Goal: Task Accomplishment & Management: Use online tool/utility

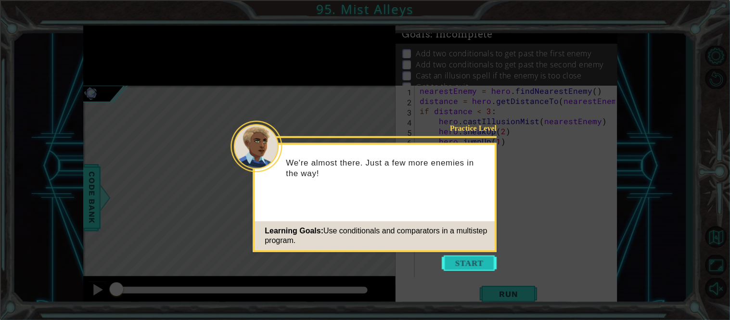
click at [480, 263] on button "Start" at bounding box center [469, 263] width 55 height 15
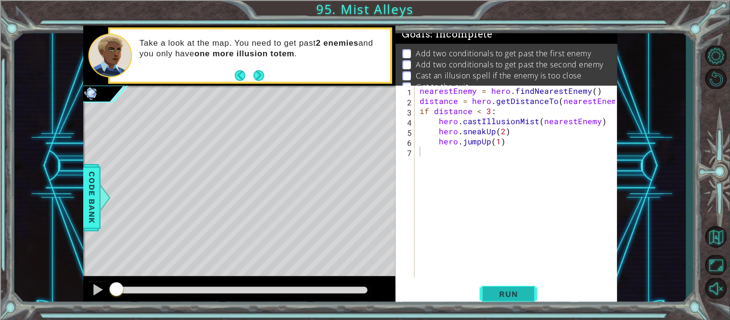
click at [513, 292] on span "Run" at bounding box center [509, 294] width 38 height 10
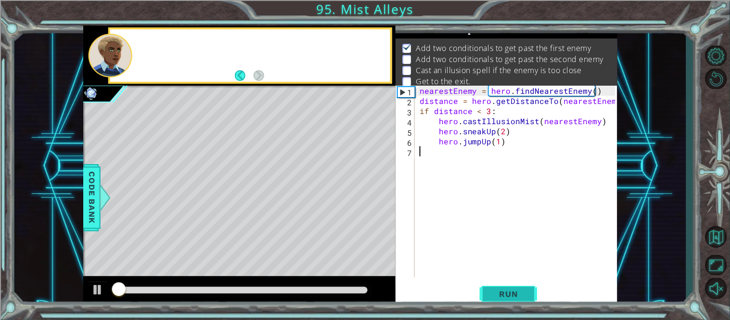
click at [513, 292] on span "Run" at bounding box center [509, 294] width 38 height 10
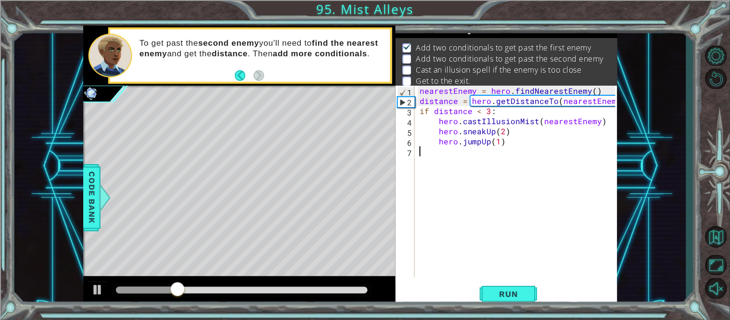
click at [502, 211] on div "nearestEnemy = hero . findNearestEnemy ( ) distance = hero . getDistanceTo ( ne…" at bounding box center [519, 192] width 203 height 212
click at [505, 299] on span "Run" at bounding box center [509, 294] width 38 height 10
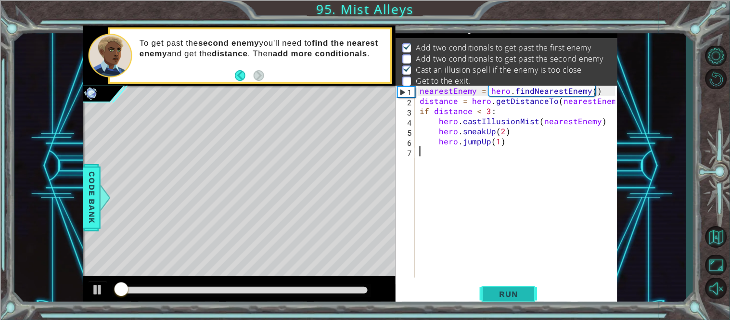
click at [505, 299] on span "Run" at bounding box center [509, 294] width 38 height 10
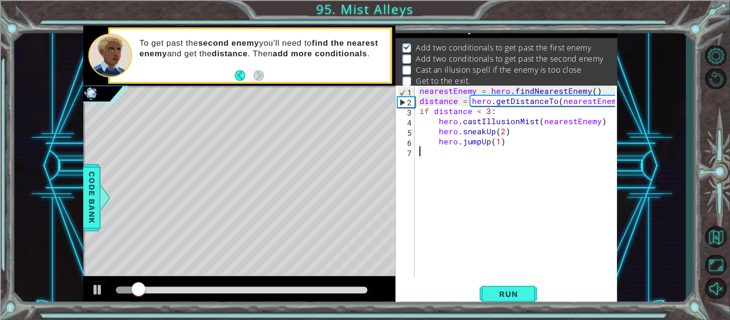
click at [528, 140] on div "nearestEnemy = hero . findNearestEnemy ( ) distance = hero . getDistanceTo ( ne…" at bounding box center [519, 192] width 203 height 212
type textarea "hero.jumpUp(1)"
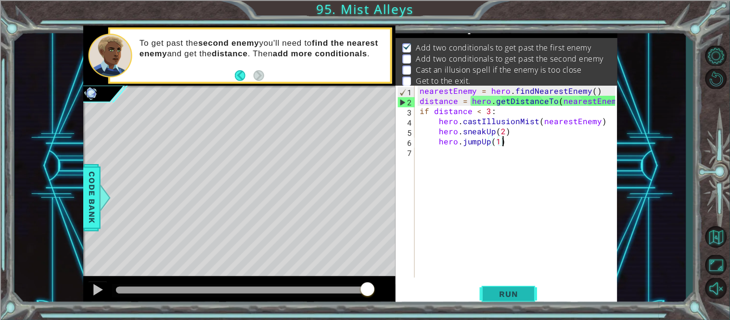
click at [500, 301] on button "Run" at bounding box center [509, 294] width 58 height 22
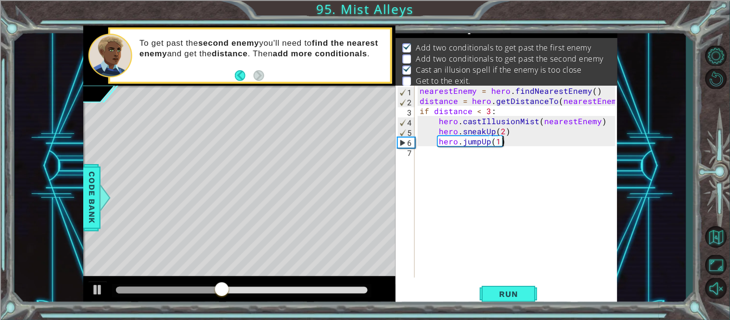
click at [444, 177] on div "nearestEnemy = hero . findNearestEnemy ( ) distance = hero . getDistanceTo ( ne…" at bounding box center [519, 192] width 203 height 212
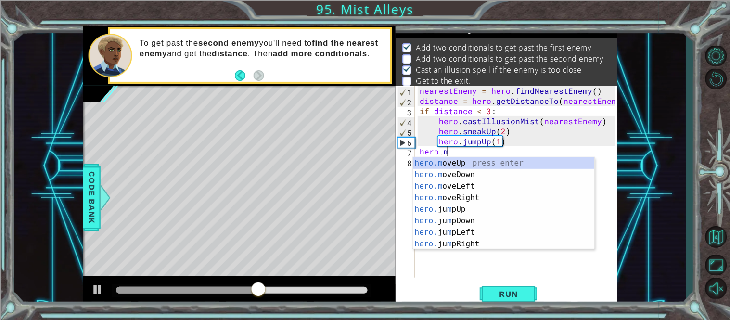
scroll to position [0, 1]
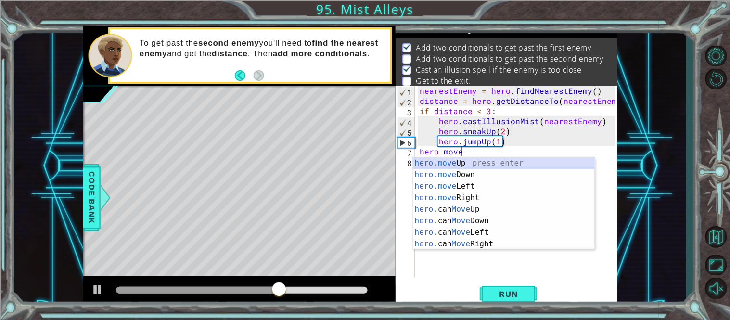
click at [483, 164] on div "hero.move Up press enter hero.move Down press enter hero.move Left press enter …" at bounding box center [504, 215] width 182 height 116
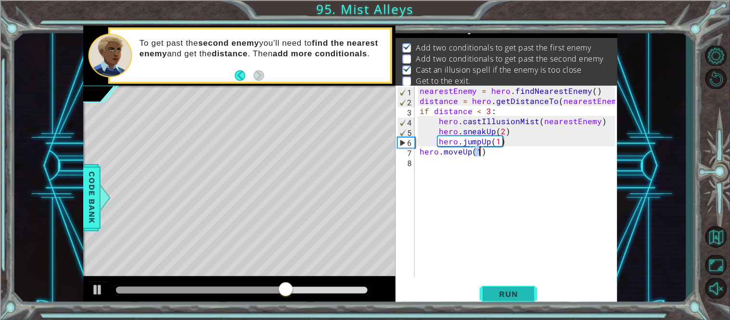
type textarea "hero.moveUp(1)"
click at [502, 301] on button "Run" at bounding box center [509, 294] width 58 height 22
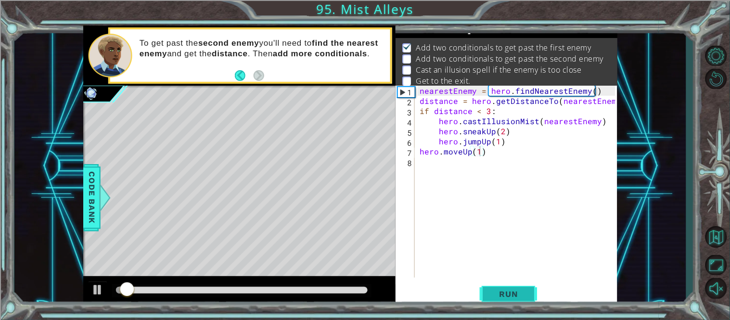
click at [502, 301] on button "Run" at bounding box center [509, 294] width 58 height 22
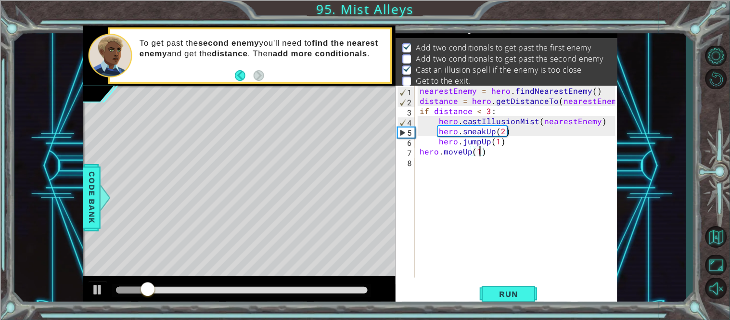
click at [426, 169] on div "nearestEnemy = hero . findNearestEnemy ( ) distance = hero . getDistanceTo ( ne…" at bounding box center [519, 192] width 203 height 212
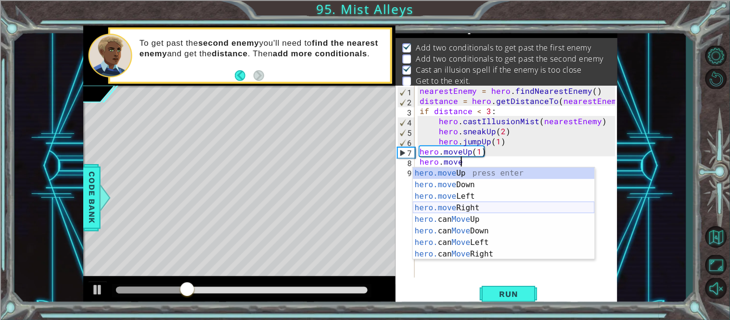
click at [477, 206] on div "hero.move Up press enter hero.move Down press enter hero.move Left press enter …" at bounding box center [504, 226] width 182 height 116
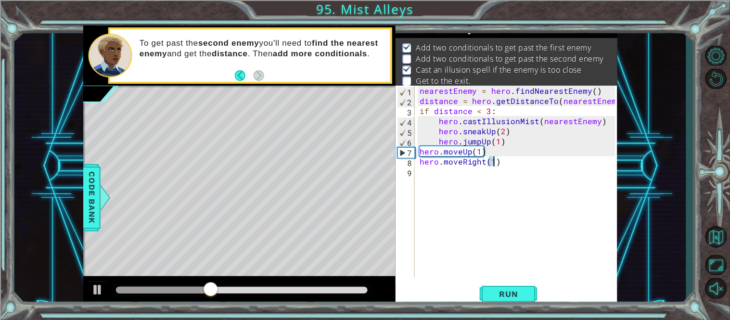
scroll to position [0, 4]
type textarea "hero.moveRight(3)"
click at [502, 285] on button "Run" at bounding box center [509, 294] width 58 height 22
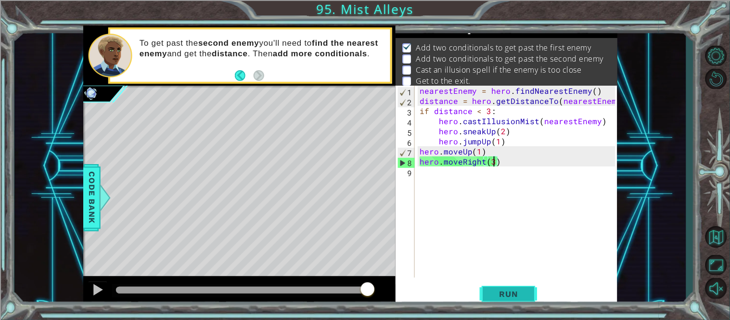
click at [502, 285] on button "Run" at bounding box center [509, 294] width 58 height 22
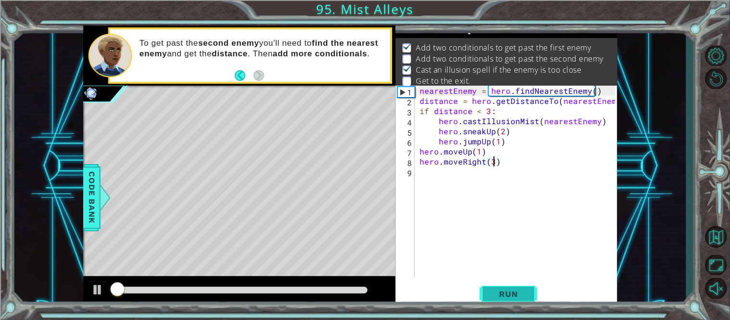
click at [502, 285] on button "Run" at bounding box center [509, 294] width 58 height 22
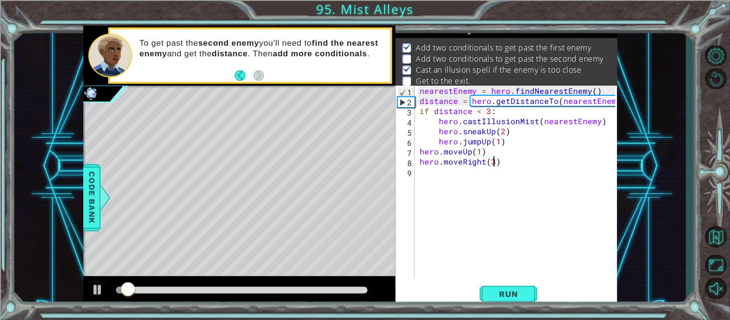
click at [471, 208] on div "nearestEnemy = hero . findNearestEnemy ( ) distance = hero . getDistanceTo ( ne…" at bounding box center [519, 192] width 203 height 212
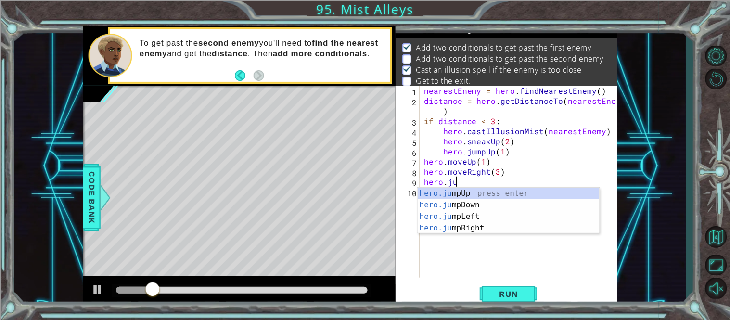
scroll to position [0, 1]
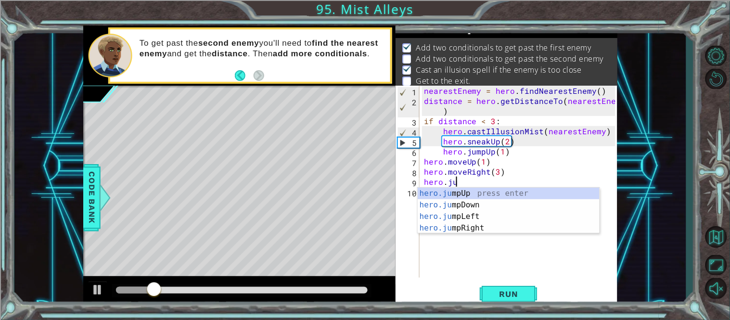
type textarea "hero.jum"
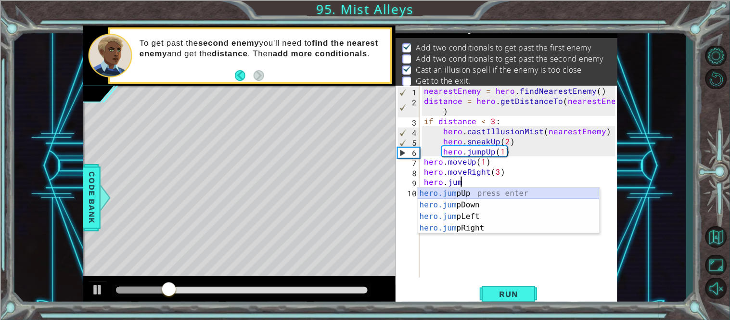
click at [478, 192] on div "hero.jum pUp press enter hero.jum pDown press enter hero.jum pLeft press enter …" at bounding box center [509, 222] width 182 height 69
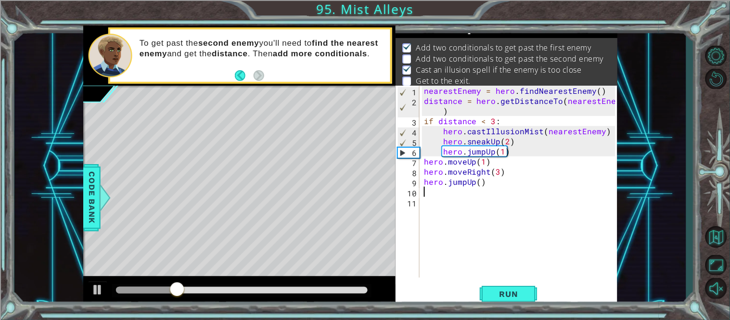
click at [474, 183] on div "nearestEnemy = hero . findNearestEnemy ( ) distance = hero . getDistanceTo ( ne…" at bounding box center [521, 192] width 198 height 212
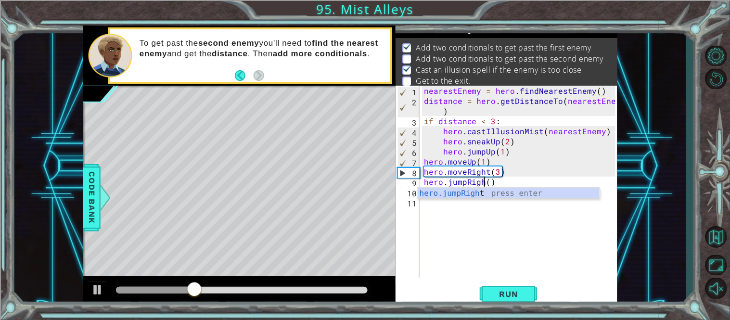
scroll to position [0, 3]
click at [497, 181] on div "nearestEnemy = hero . findNearestEnemy ( ) distance = hero . getDistanceTo ( ne…" at bounding box center [521, 192] width 198 height 212
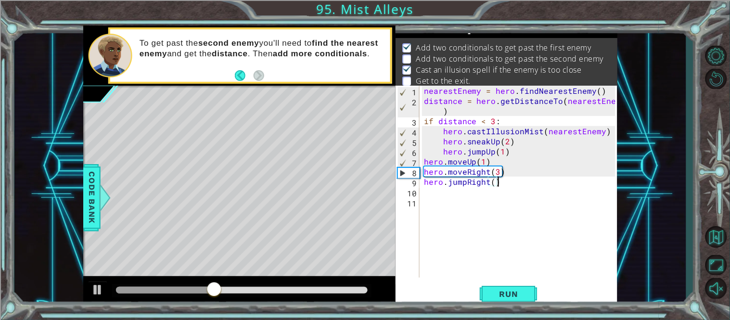
click at [494, 177] on div "nearestEnemy = hero . findNearestEnemy ( ) distance = hero . getDistanceTo ( ne…" at bounding box center [521, 192] width 198 height 212
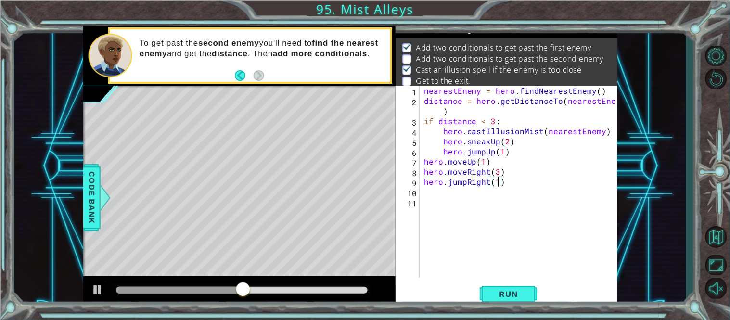
scroll to position [0, 4]
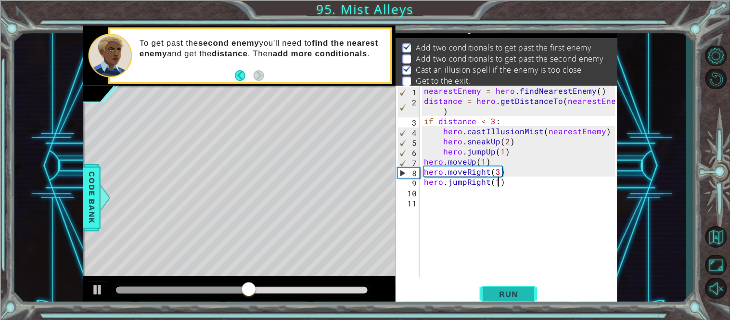
type textarea "hero.jumpRight(1)"
click at [522, 301] on button "Run" at bounding box center [509, 294] width 58 height 22
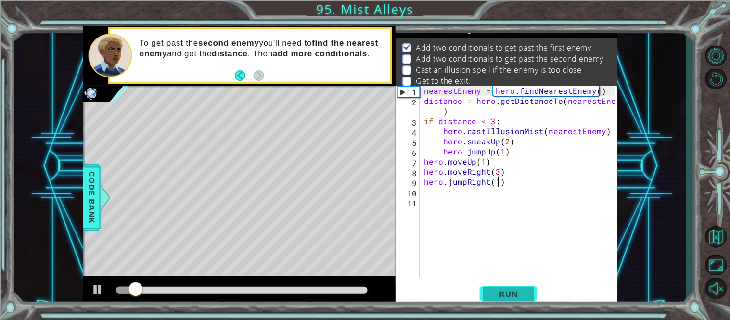
click at [522, 301] on button "Run" at bounding box center [509, 294] width 58 height 22
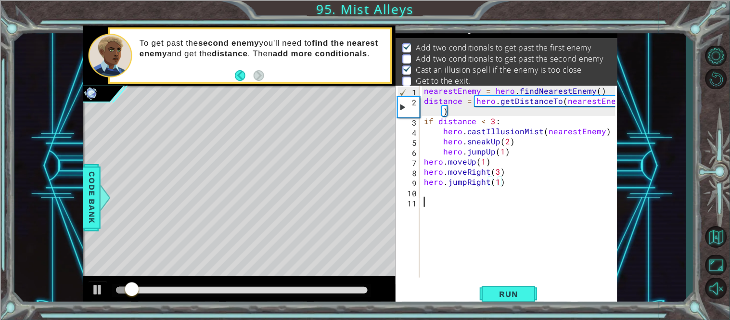
click at [433, 199] on div "nearestEnemy = hero . findNearestEnemy ( ) distance = hero . getDistanceTo ( ne…" at bounding box center [521, 192] width 198 height 212
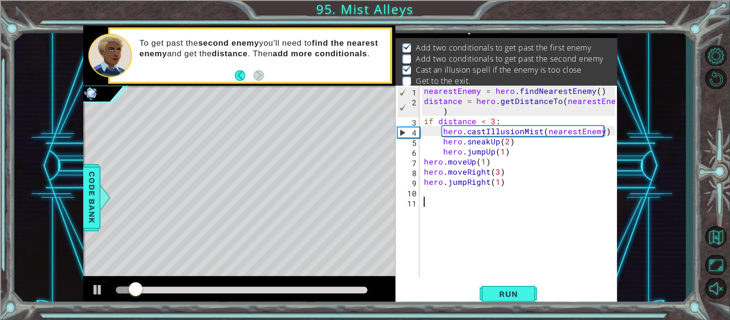
click at [427, 191] on div "nearestEnemy = hero . findNearestEnemy ( ) distance = hero . getDistanceTo ( ne…" at bounding box center [521, 192] width 198 height 212
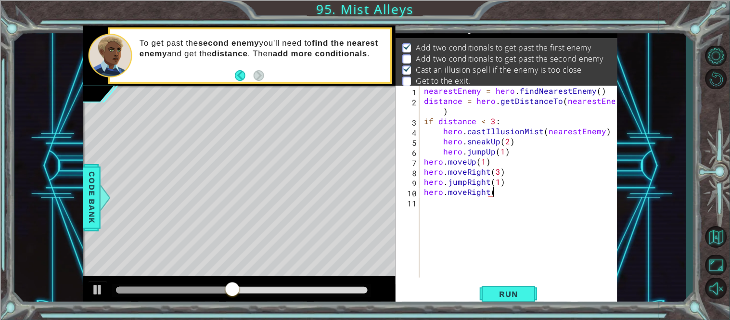
scroll to position [0, 3]
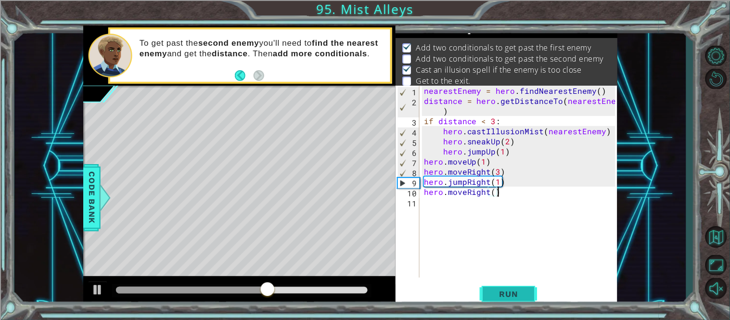
type textarea "hero.moveRight()"
click at [504, 288] on button "Run" at bounding box center [509, 294] width 58 height 22
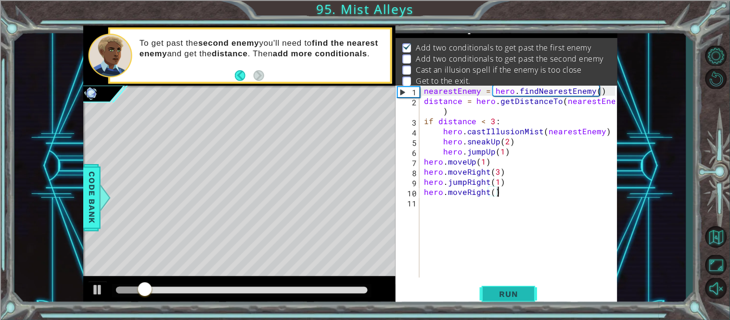
click at [504, 288] on button "Run" at bounding box center [509, 294] width 58 height 22
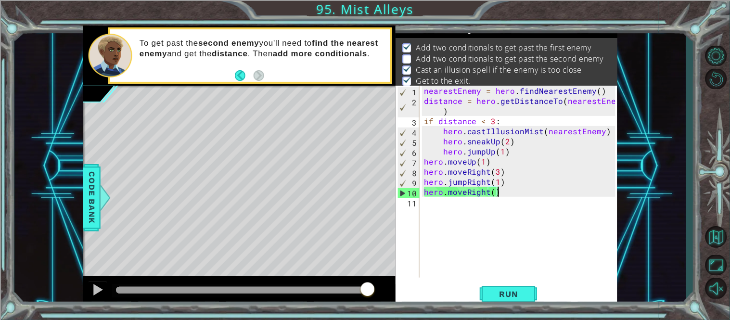
click at [461, 207] on div "nearestEnemy = hero . findNearestEnemy ( ) distance = hero . getDistanceTo ( ne…" at bounding box center [521, 192] width 198 height 212
click at [450, 210] on div "nearestEnemy = hero . findNearestEnemy ( ) distance = hero . getDistanceTo ( ne…" at bounding box center [521, 192] width 198 height 212
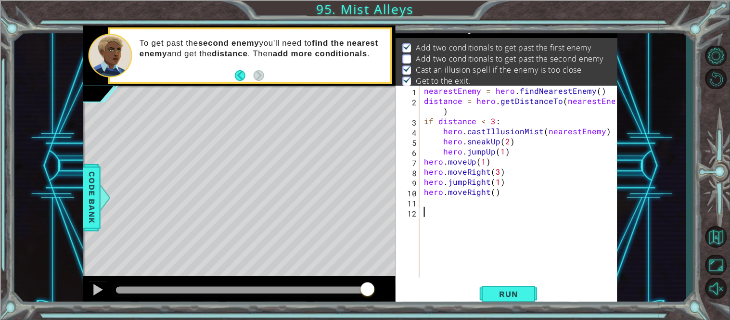
click at [461, 56] on p "Add two conditionals to get past the second enemy" at bounding box center [510, 58] width 188 height 11
click at [510, 288] on button "Run" at bounding box center [509, 294] width 58 height 22
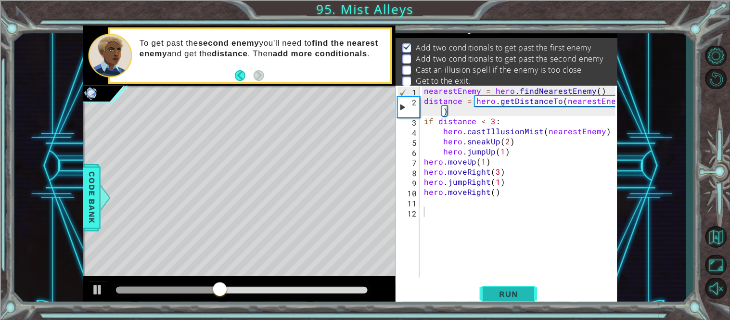
click at [510, 288] on button "Run" at bounding box center [509, 294] width 58 height 22
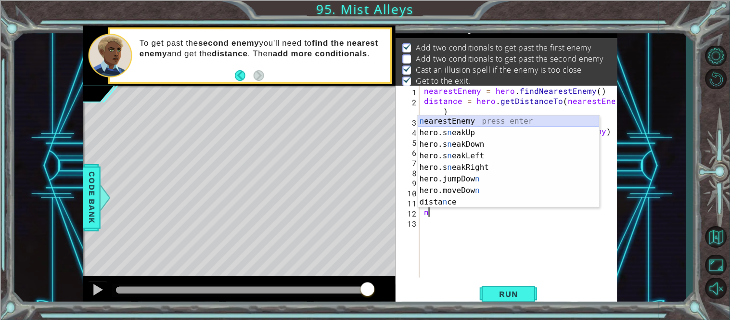
click at [497, 120] on div "n earestEnemy press enter hero.s n eakUp press enter hero.s n eakDown press ent…" at bounding box center [509, 174] width 182 height 116
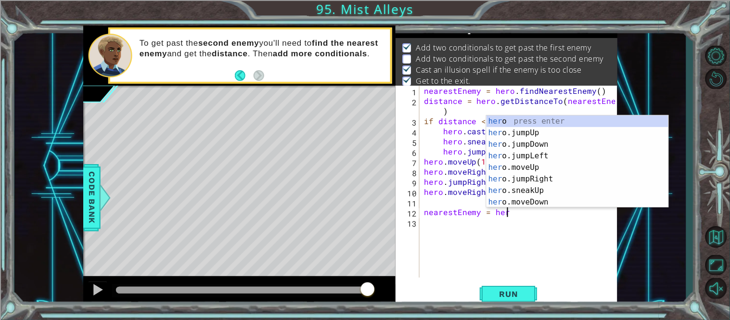
scroll to position [0, 5]
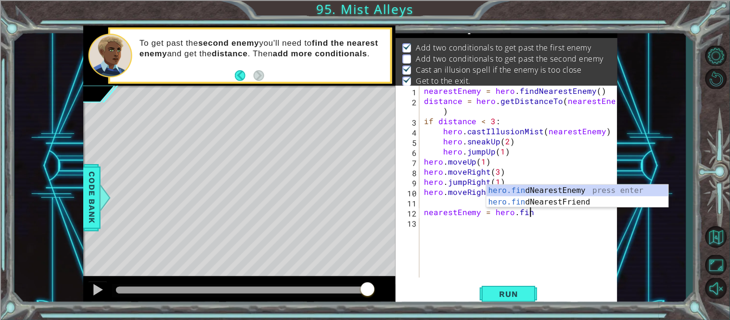
type textarea "nearestEnemy = hero.find"
click at [566, 191] on div "hero.find NearestEnemy press enter hero.find NearestFriend press enter" at bounding box center [578, 208] width 182 height 46
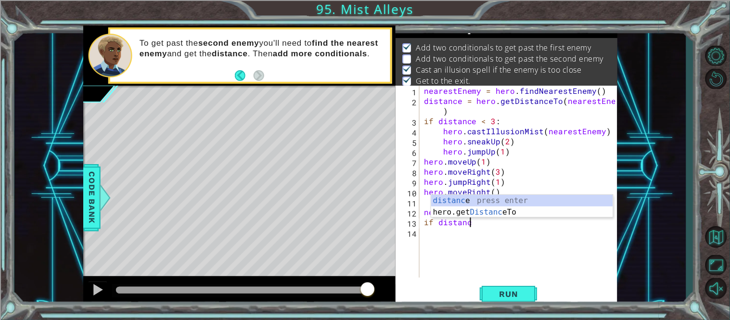
scroll to position [0, 1]
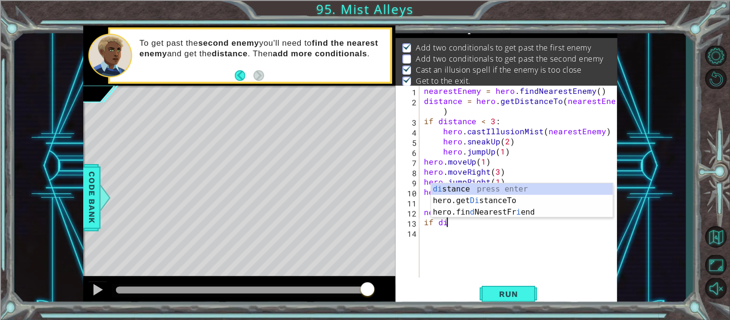
type textarea "i"
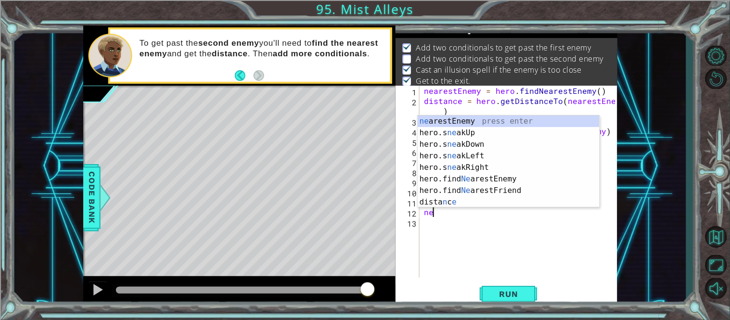
type textarea "n"
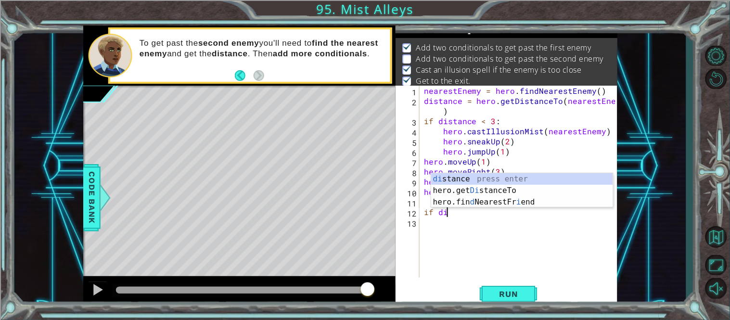
scroll to position [0, 1]
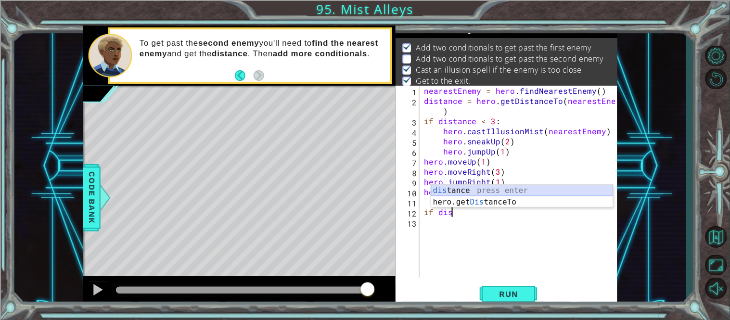
click at [529, 190] on div "dis tance press enter hero.get Dis tanceTo press enter" at bounding box center [522, 208] width 182 height 46
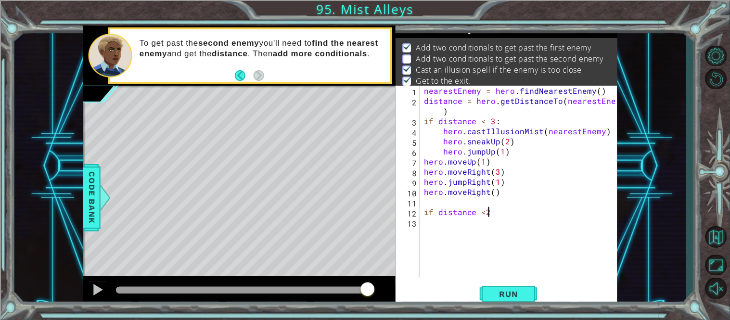
scroll to position [0, 3]
click at [485, 211] on div "nearestEnemy = hero . findNearestEnemy ( ) distance = hero . getDistanceTo ( ne…" at bounding box center [521, 192] width 198 height 212
type textarea "if distance < 2:"
click at [434, 227] on div "nearestEnemy = hero . findNearestEnemy ( ) distance = hero . getDistanceTo ( ne…" at bounding box center [521, 192] width 198 height 212
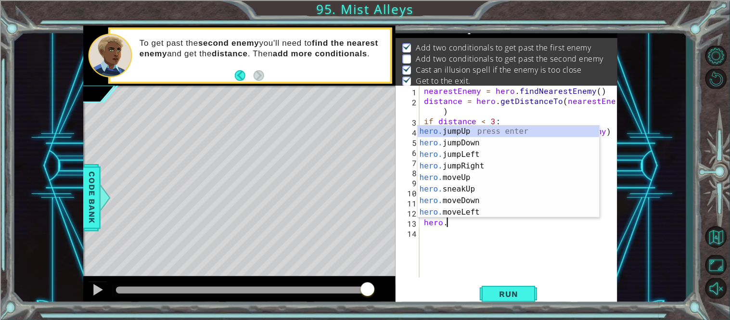
scroll to position [0, 1]
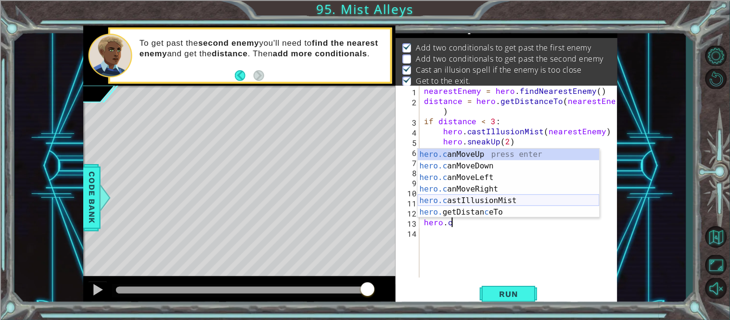
click at [468, 199] on div "hero.c anMoveUp press enter hero.c anMoveDown press enter hero.c anMoveLeft pre…" at bounding box center [509, 195] width 182 height 92
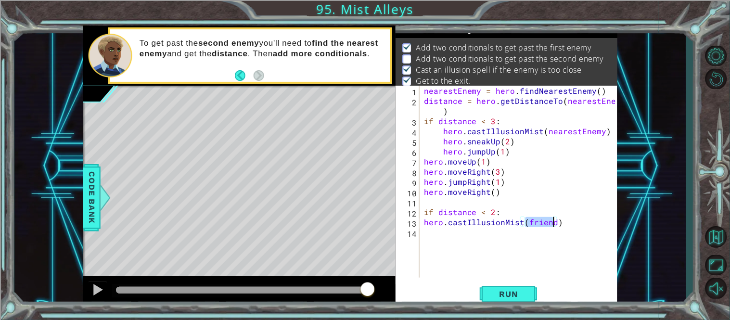
scroll to position [0, 6]
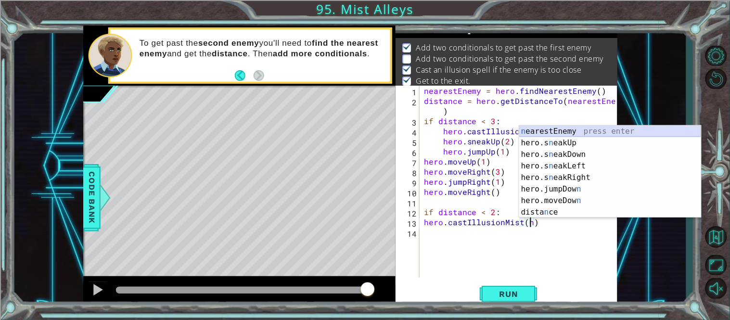
click at [572, 131] on div "n earestEnemy press enter hero.s n eakUp press enter hero.s n eakDown press ent…" at bounding box center [610, 184] width 182 height 116
type textarea "hero.castIllusionMist(nearestEnemy)"
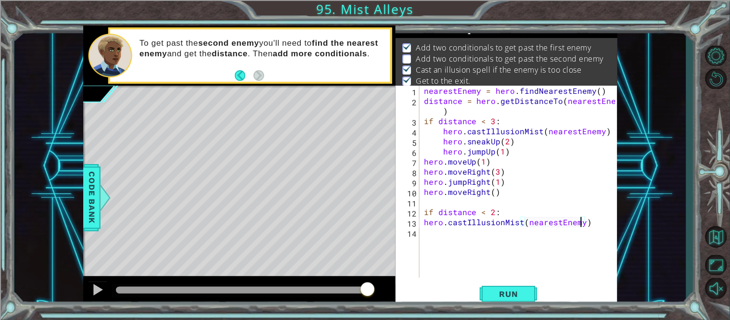
click at [497, 234] on div "nearestEnemy = hero . findNearestEnemy ( ) distance = hero . getDistanceTo ( ne…" at bounding box center [521, 192] width 198 height 212
click at [425, 222] on div "nearestEnemy = hero . findNearestEnemy ( ) distance = hero . getDistanceTo ( ne…" at bounding box center [521, 192] width 198 height 212
click at [502, 282] on div "hero.castIllusionMist(nearestEnemy) 1 2 3 4 5 6 7 8 9 10 11 12 13 14 nearestEne…" at bounding box center [507, 197] width 222 height 222
click at [505, 286] on button "Run" at bounding box center [509, 294] width 58 height 22
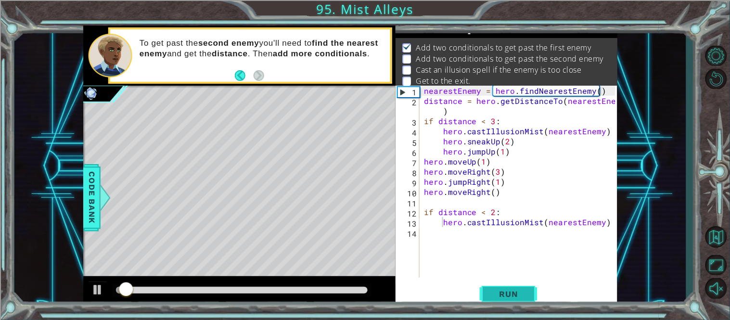
click at [517, 302] on button "Run" at bounding box center [509, 294] width 58 height 22
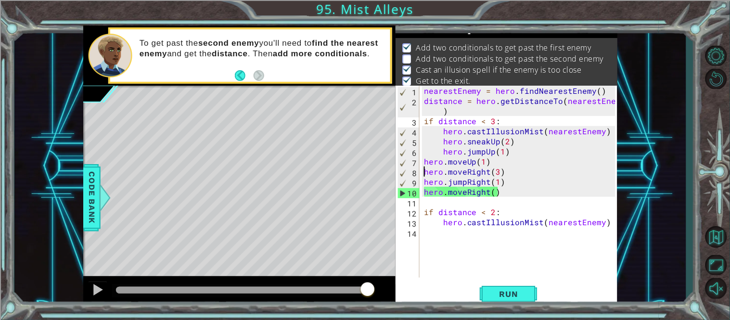
click at [425, 169] on div "nearestEnemy = hero . findNearestEnemy ( ) distance = hero . getDistanceTo ( ne…" at bounding box center [521, 192] width 198 height 212
type textarea "hero.moveRight(3)"
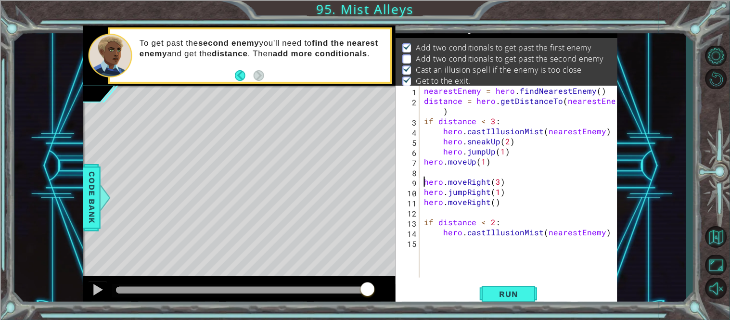
click at [428, 169] on div "nearestEnemy = hero . findNearestEnemy ( ) distance = hero . getDistanceTo ( ne…" at bounding box center [521, 192] width 198 height 212
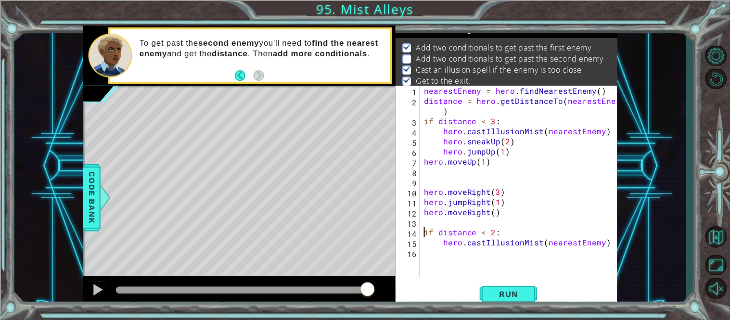
click at [422, 230] on div "nearestEnemy = hero . findNearestEnemy ( ) distance = hero . getDistanceTo ( ne…" at bounding box center [521, 192] width 198 height 212
click at [427, 187] on div "nearestEnemy = hero . findNearestEnemy ( ) distance = hero . getDistanceTo ( ne…" at bounding box center [521, 192] width 198 height 212
type textarea "hero.moveRight(3)"
click at [425, 184] on div "nearestEnemy = hero . findNearestEnemy ( ) distance = hero . getDistanceTo ( ne…" at bounding box center [521, 192] width 198 height 212
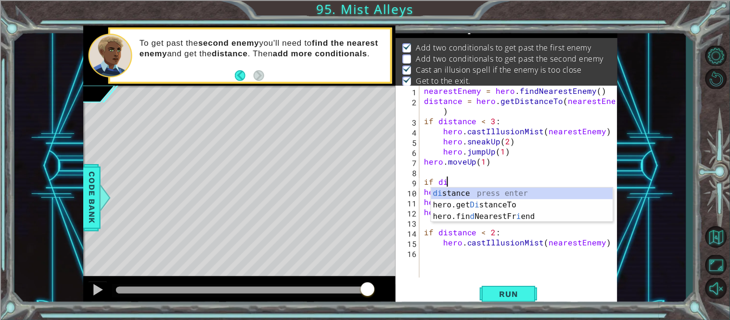
scroll to position [0, 1]
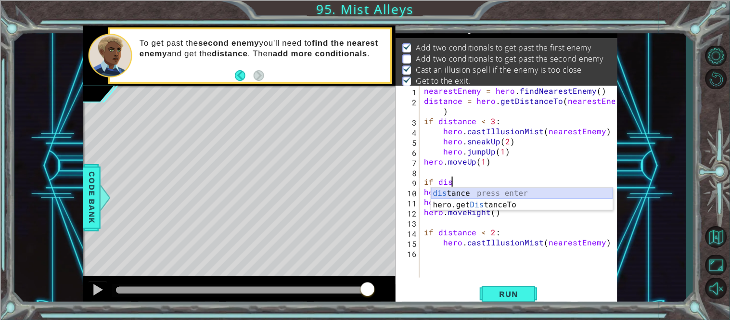
click at [459, 190] on div "dis tance press enter hero.get Dis tanceTo press enter" at bounding box center [522, 211] width 182 height 46
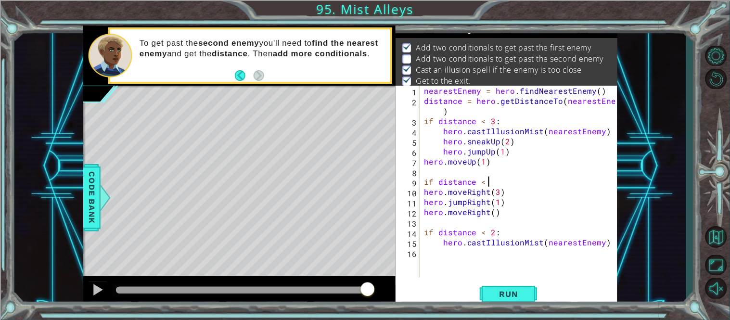
scroll to position [0, 3]
type textarea "if distance < 2:"
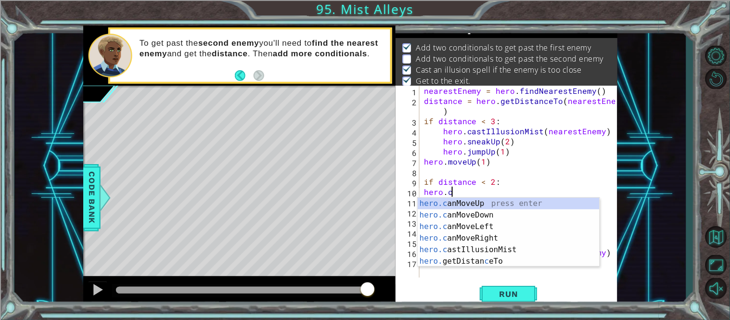
scroll to position [0, 1]
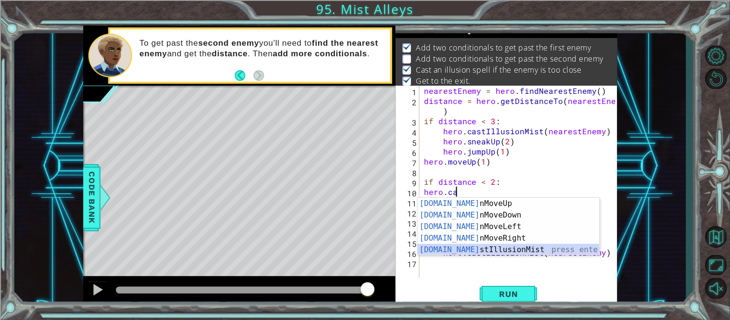
click at [518, 246] on div "[DOMAIN_NAME] nMoveUp press enter [DOMAIN_NAME] nMoveDown press enter [DOMAIN_N…" at bounding box center [509, 238] width 182 height 81
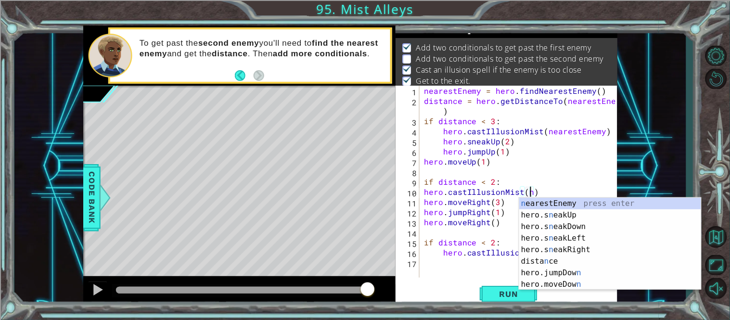
scroll to position [0, 6]
click at [576, 200] on div "n earestEnemy press enter hero.s n eakUp press enter hero.s n eakDown press ent…" at bounding box center [610, 256] width 182 height 116
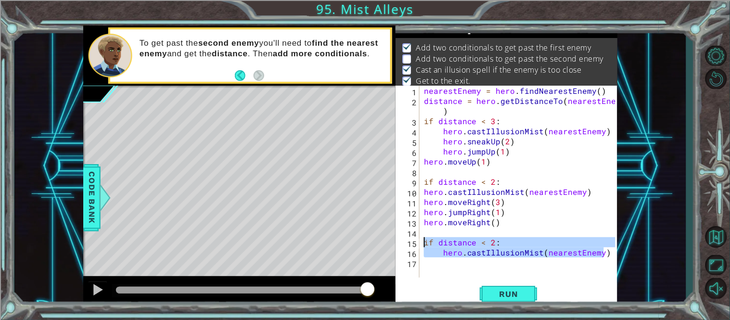
drag, startPoint x: 604, startPoint y: 249, endPoint x: 421, endPoint y: 238, distance: 183.3
click at [421, 238] on div "hero.castIllusionMist(nearestEnemy) 1 2 3 4 5 6 7 8 9 10 11 12 13 14 15 16 17 n…" at bounding box center [506, 182] width 220 height 192
type textarea "if distance < 2: hero.castIllusionMist(nearestEnemy)"
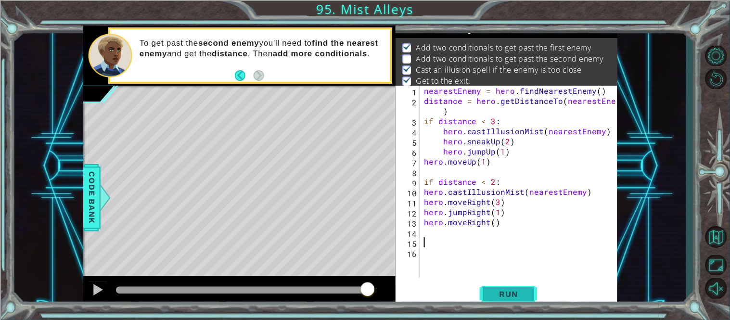
click at [517, 292] on span "Run" at bounding box center [509, 294] width 38 height 10
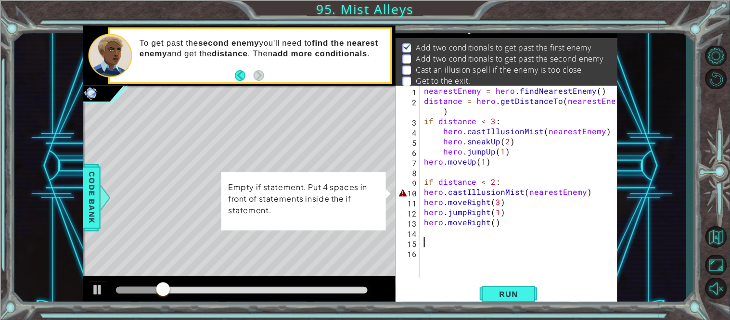
click at [424, 192] on div "nearestEnemy = hero . findNearestEnemy ( ) distance = hero . getDistanceTo ( ne…" at bounding box center [521, 192] width 198 height 212
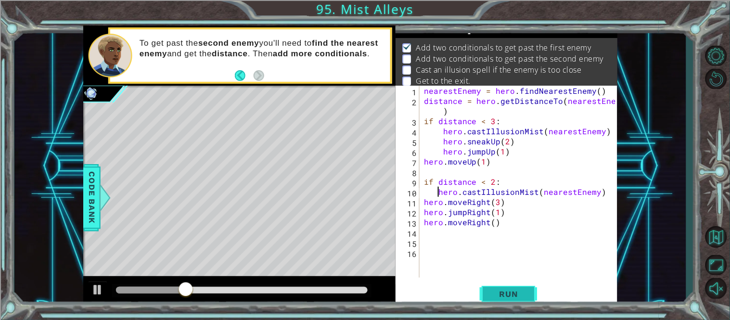
click at [512, 305] on button "Run" at bounding box center [509, 294] width 58 height 22
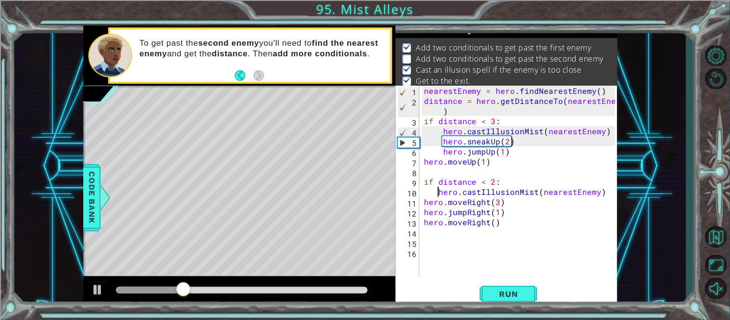
click at [335, 288] on div at bounding box center [242, 290] width 252 height 7
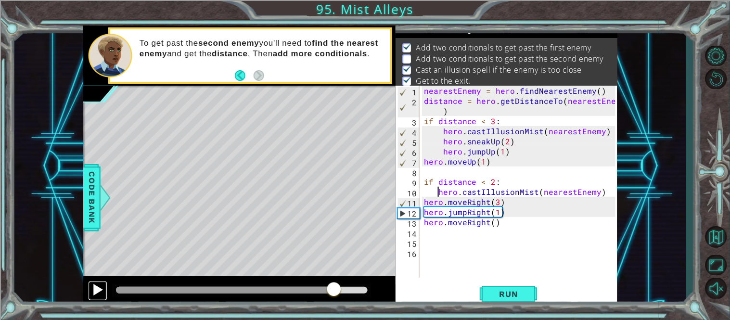
click at [92, 290] on div at bounding box center [97, 290] width 13 height 13
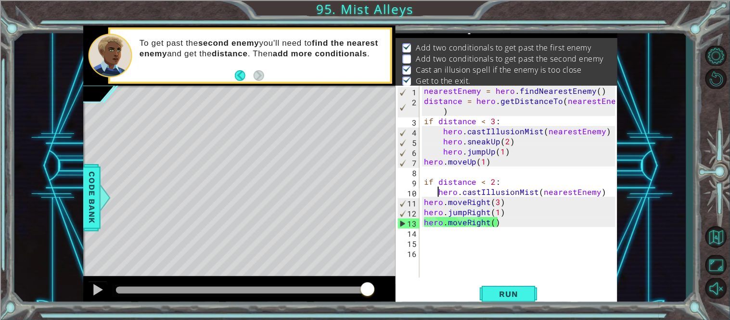
click at [426, 200] on div "nearestEnemy = hero . findNearestEnemy ( ) distance = hero . getDistanceTo ( ne…" at bounding box center [521, 192] width 198 height 212
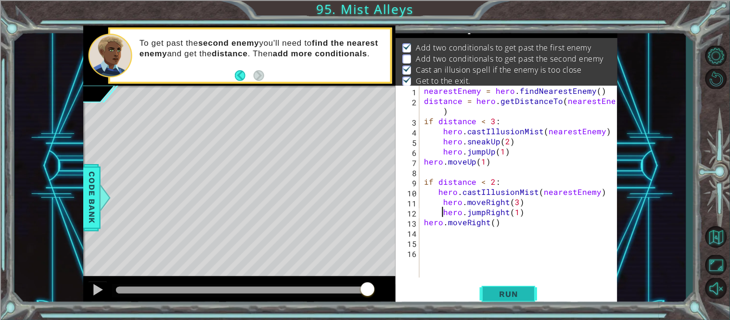
click at [492, 293] on span "Run" at bounding box center [509, 294] width 38 height 10
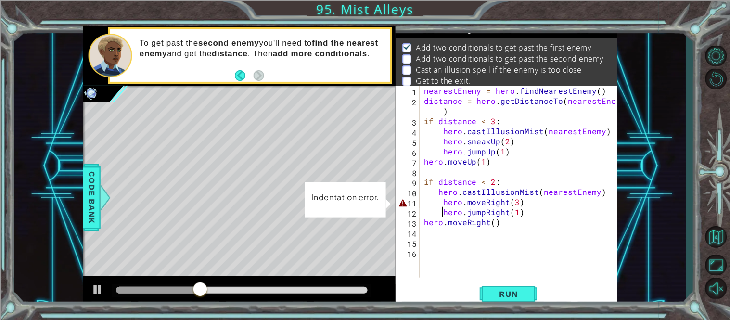
click at [506, 205] on div "nearestEnemy = hero . findNearestEnemy ( ) distance = hero . getDistanceTo ( ne…" at bounding box center [521, 192] width 198 height 212
click at [467, 163] on div "nearestEnemy = hero . findNearestEnemy ( ) distance = hero . getDistanceTo ( ne…" at bounding box center [521, 192] width 198 height 212
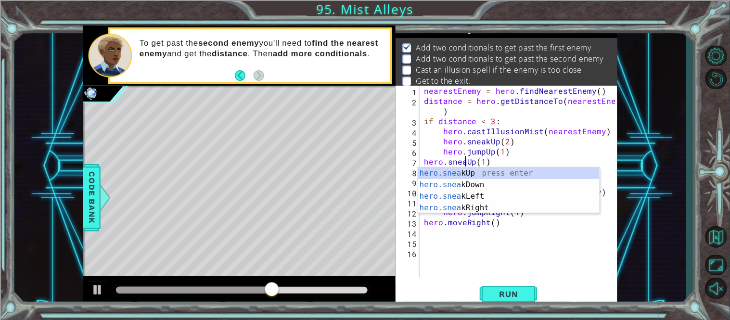
scroll to position [0, 2]
click at [644, 222] on div "1 ההההההההההההההההההההההההההההההההההההההההההההההההההההההההההההההההההההההההההההה…" at bounding box center [350, 167] width 672 height 282
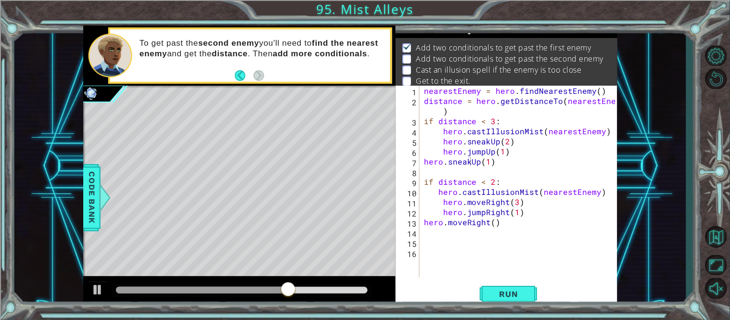
click at [485, 202] on div "nearestEnemy = hero . findNearestEnemy ( ) distance = hero . getDistanceTo ( ne…" at bounding box center [521, 192] width 198 height 212
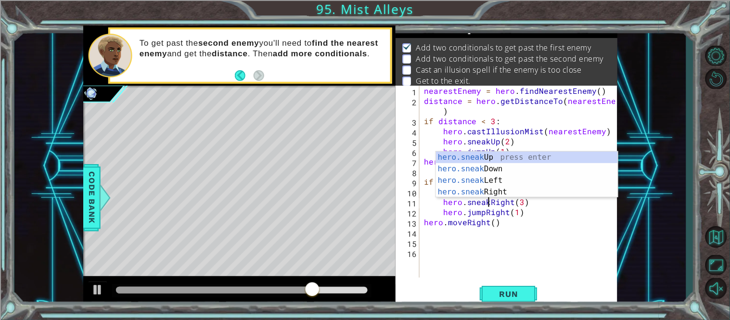
scroll to position [0, 3]
click at [524, 284] on button "Run" at bounding box center [509, 294] width 58 height 22
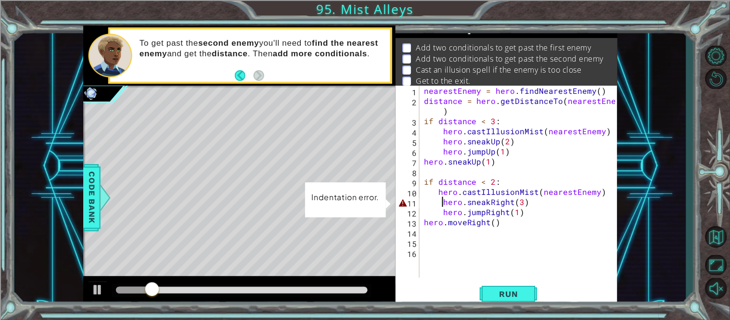
click at [444, 199] on div "nearestEnemy = hero . findNearestEnemy ( ) distance = hero . getDistanceTo ( ne…" at bounding box center [521, 192] width 198 height 212
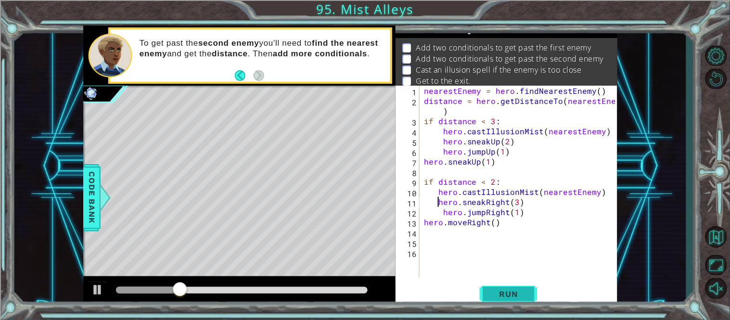
click at [499, 286] on button "Run" at bounding box center [509, 294] width 58 height 22
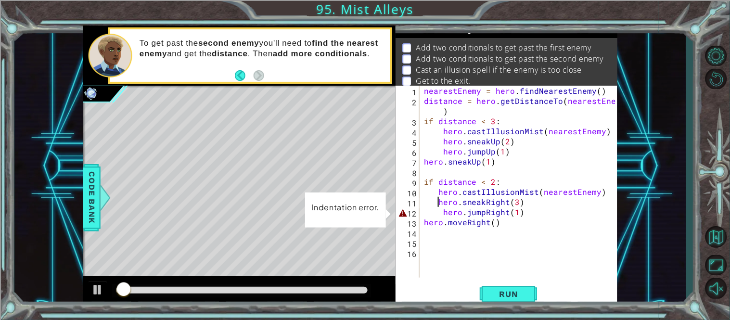
click at [442, 216] on div "nearestEnemy = hero . findNearestEnemy ( ) distance = hero . getDistanceTo ( ne…" at bounding box center [521, 192] width 198 height 212
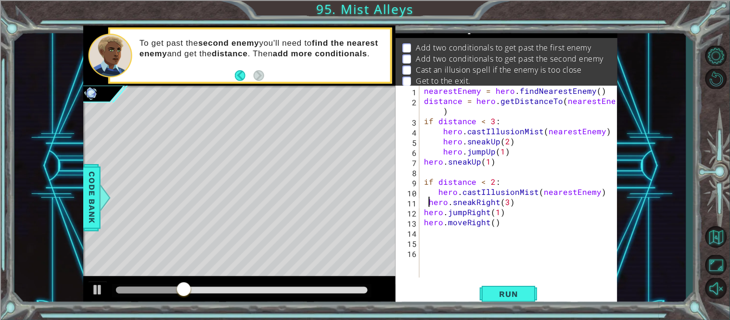
type textarea "hero.sneakRight(3)"
click at [516, 299] on button "Run" at bounding box center [509, 294] width 58 height 22
